Goal: Check status: Check status

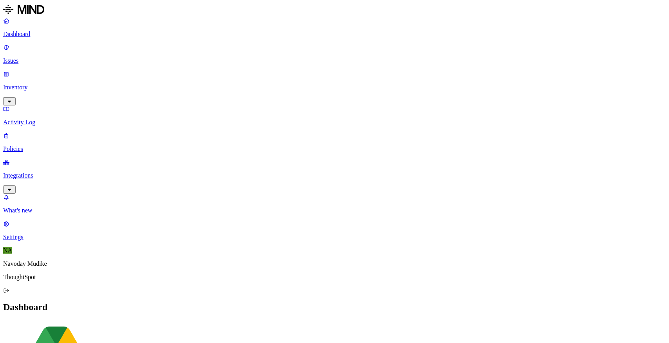
click at [11, 189] on icon "button" at bounding box center [9, 190] width 3 height 2
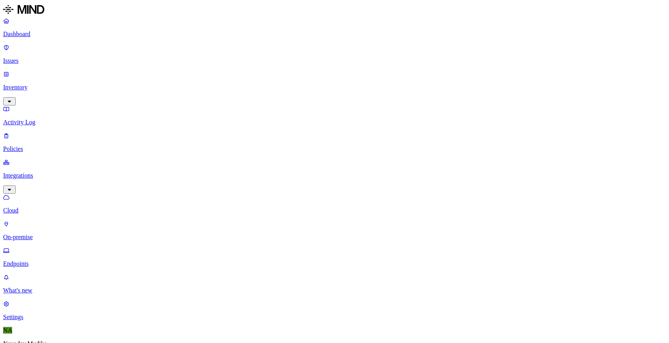
click at [51, 247] on link "Endpoints" at bounding box center [334, 257] width 663 height 20
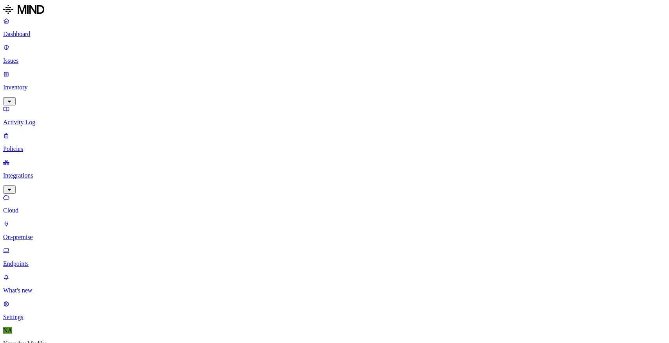
type input "navoday"
drag, startPoint x: 574, startPoint y: 184, endPoint x: 545, endPoint y: 183, distance: 29.0
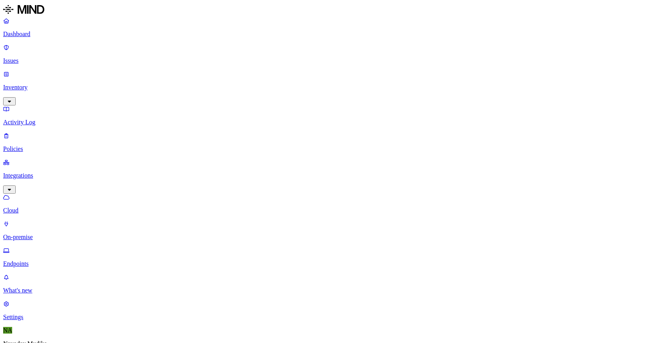
drag, startPoint x: 575, startPoint y: 187, endPoint x: 553, endPoint y: 186, distance: 21.6
